Goal: Find specific page/section: Find specific page/section

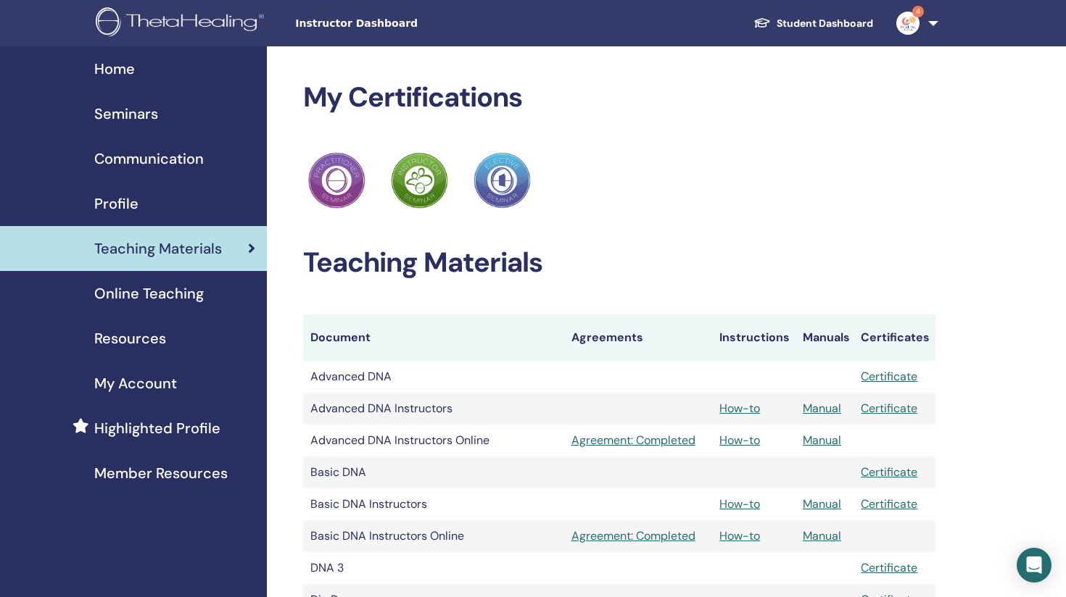
click at [128, 202] on span "Profile" at bounding box center [116, 204] width 44 height 22
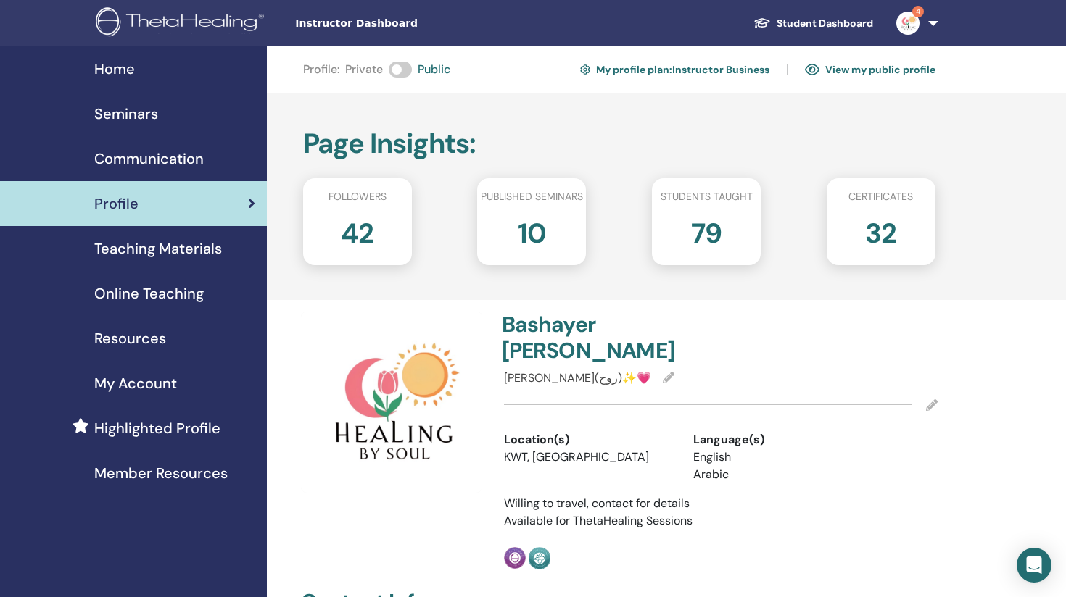
click at [770, 17] on img at bounding box center [761, 23] width 17 height 12
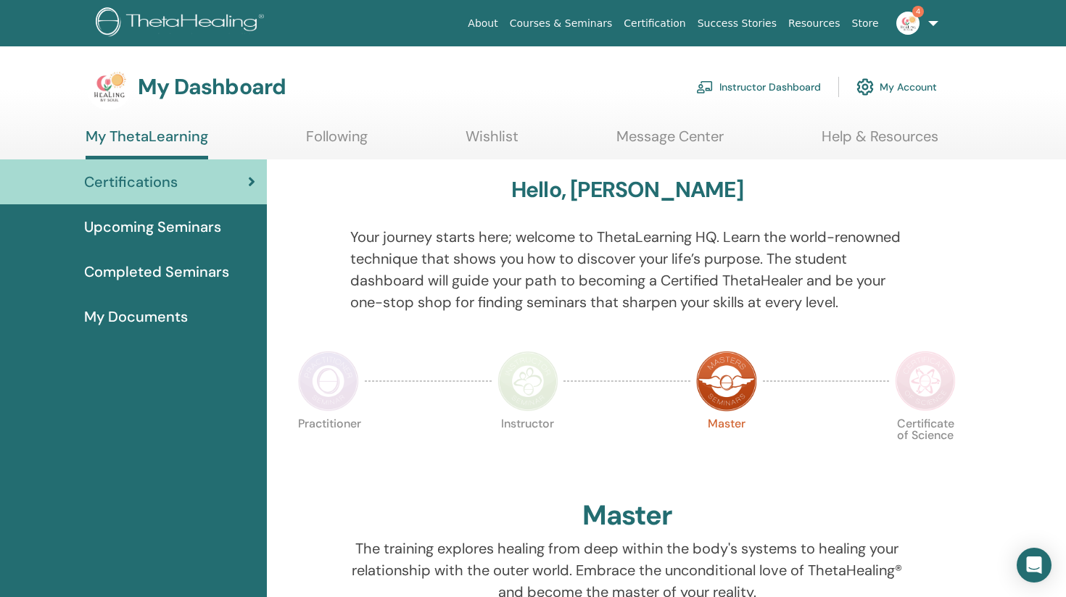
click at [126, 266] on span "Completed Seminars" at bounding box center [156, 272] width 145 height 22
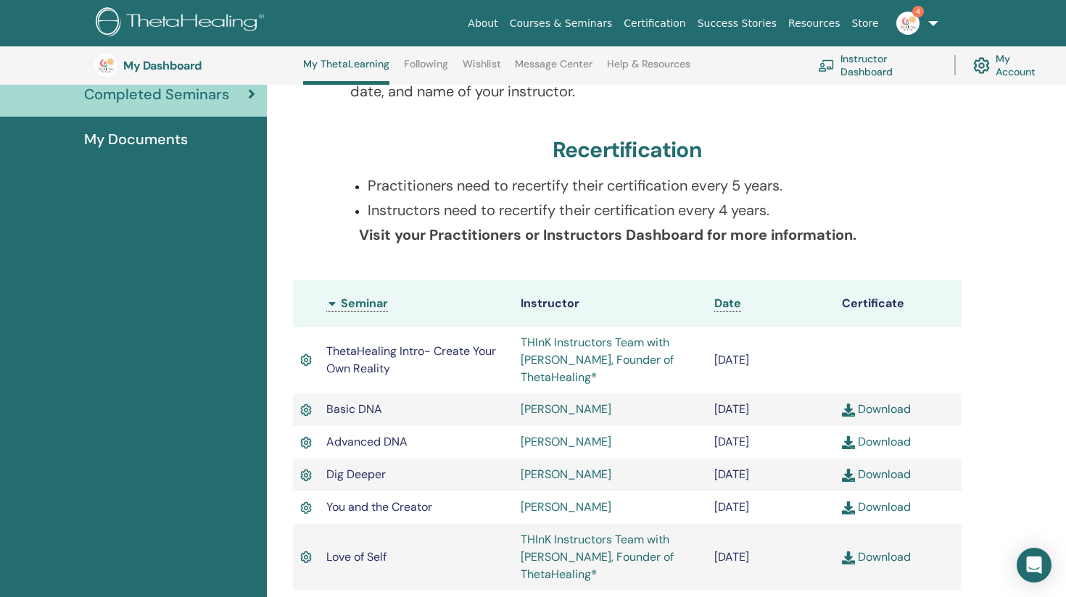
scroll to position [213, 0]
